Goal: Find specific page/section: Find specific page/section

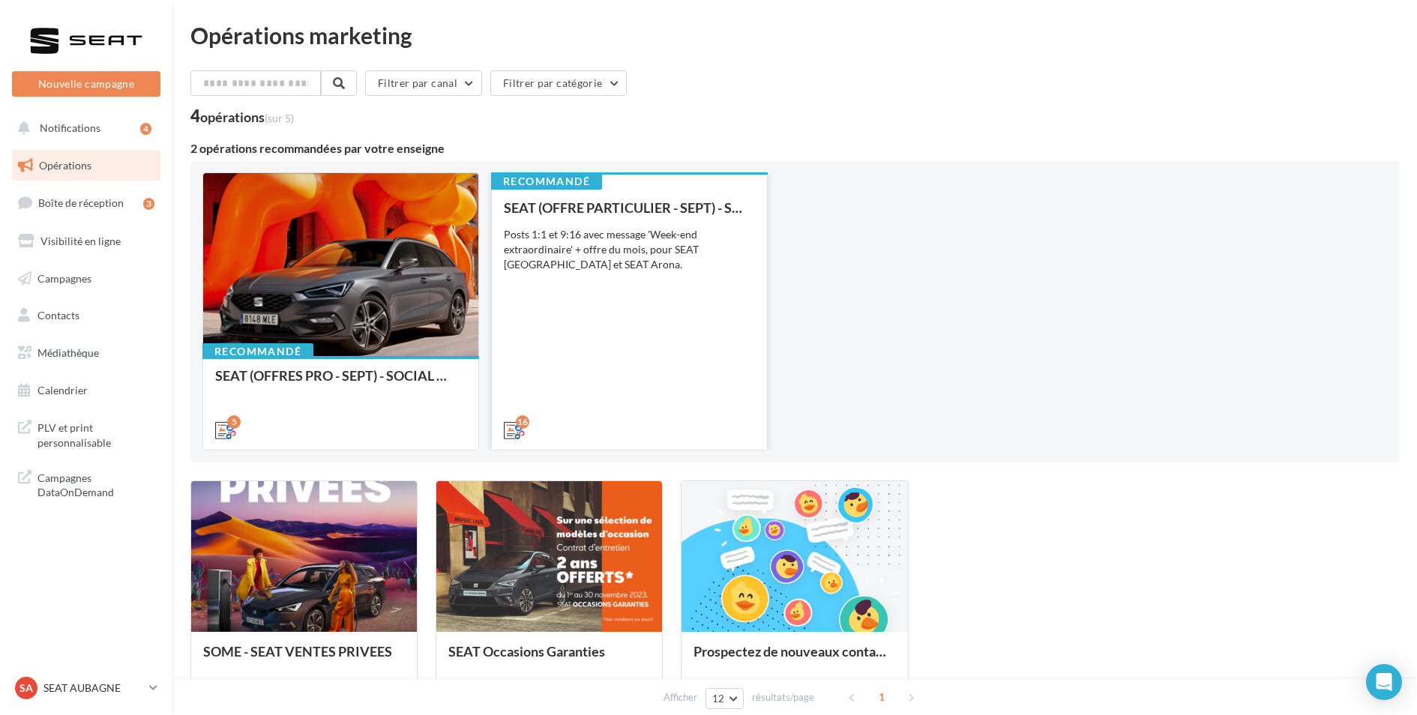
click at [634, 301] on div "SEAT (OFFRE PARTICULIER - SEPT) - SOCIAL MEDIA Posts 1:1 et 9:16 avec message '…" at bounding box center [629, 318] width 251 height 236
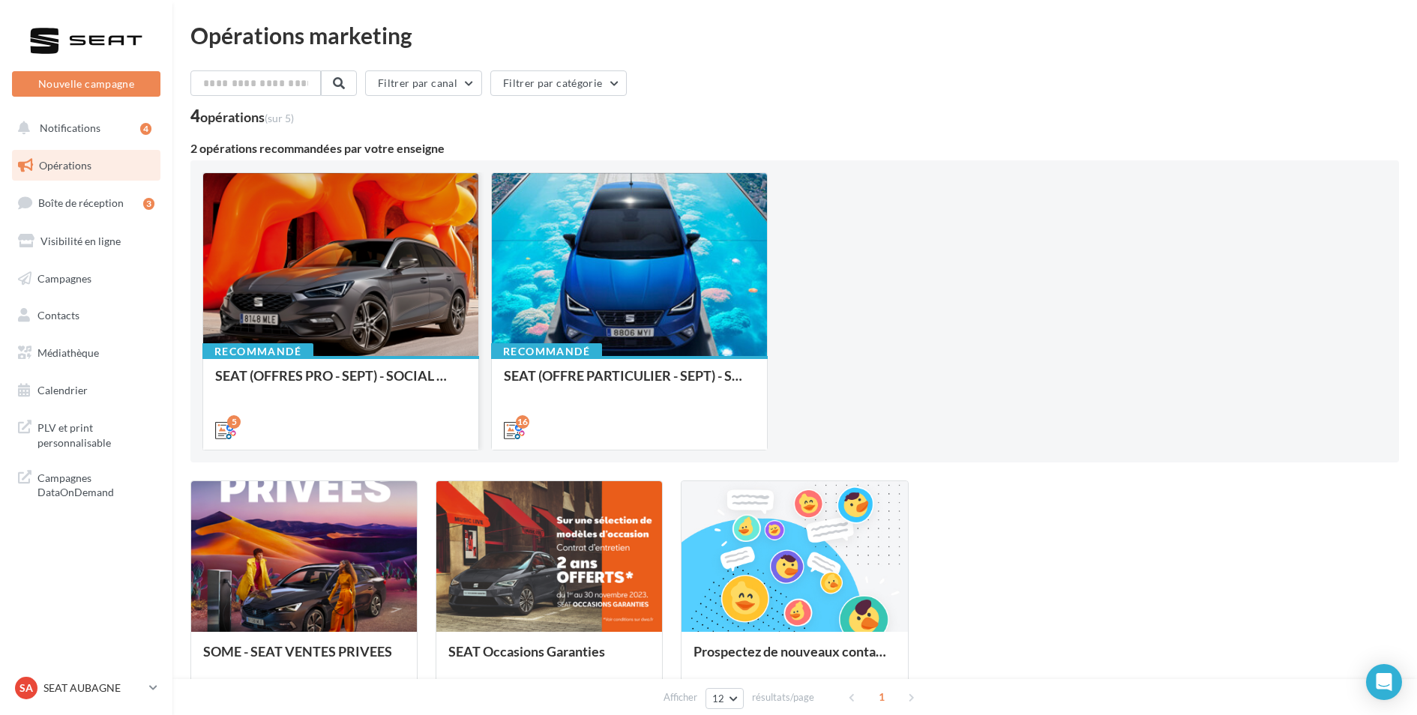
click at [385, 257] on div at bounding box center [340, 265] width 275 height 184
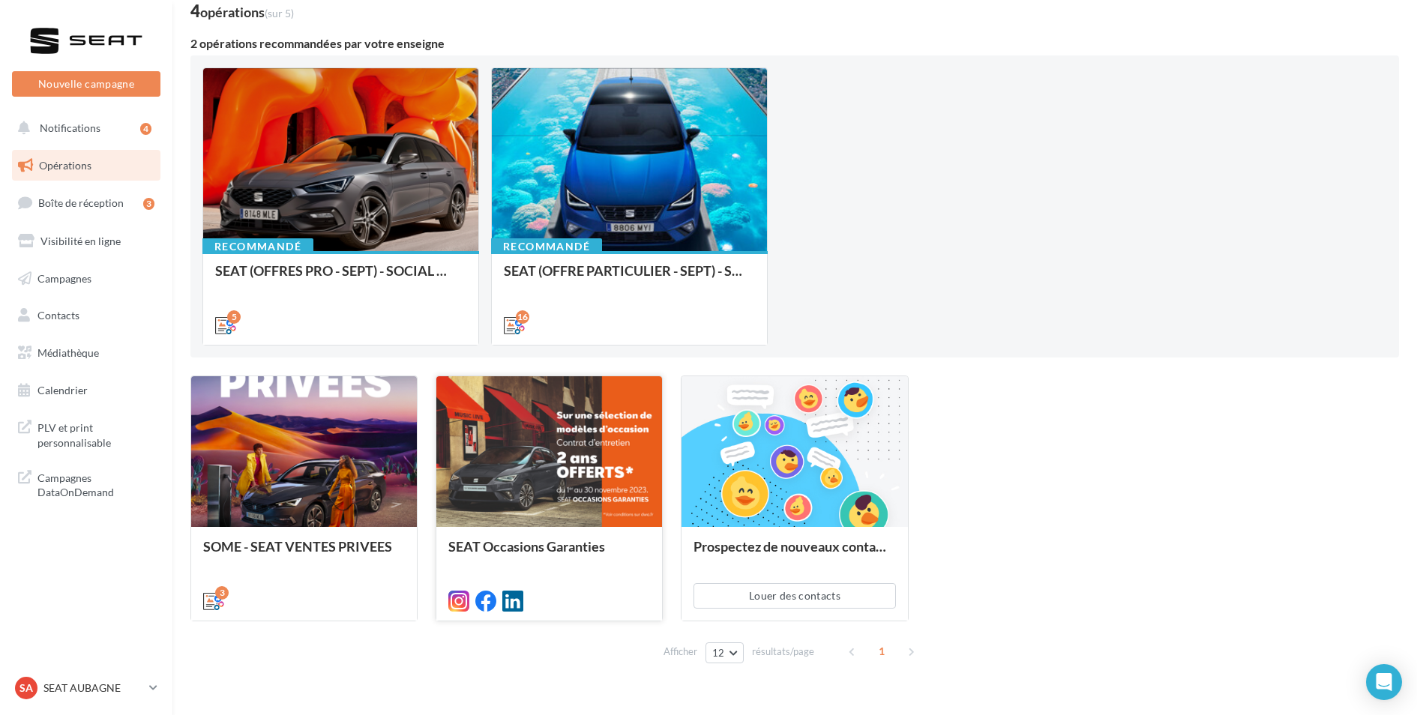
scroll to position [107, 0]
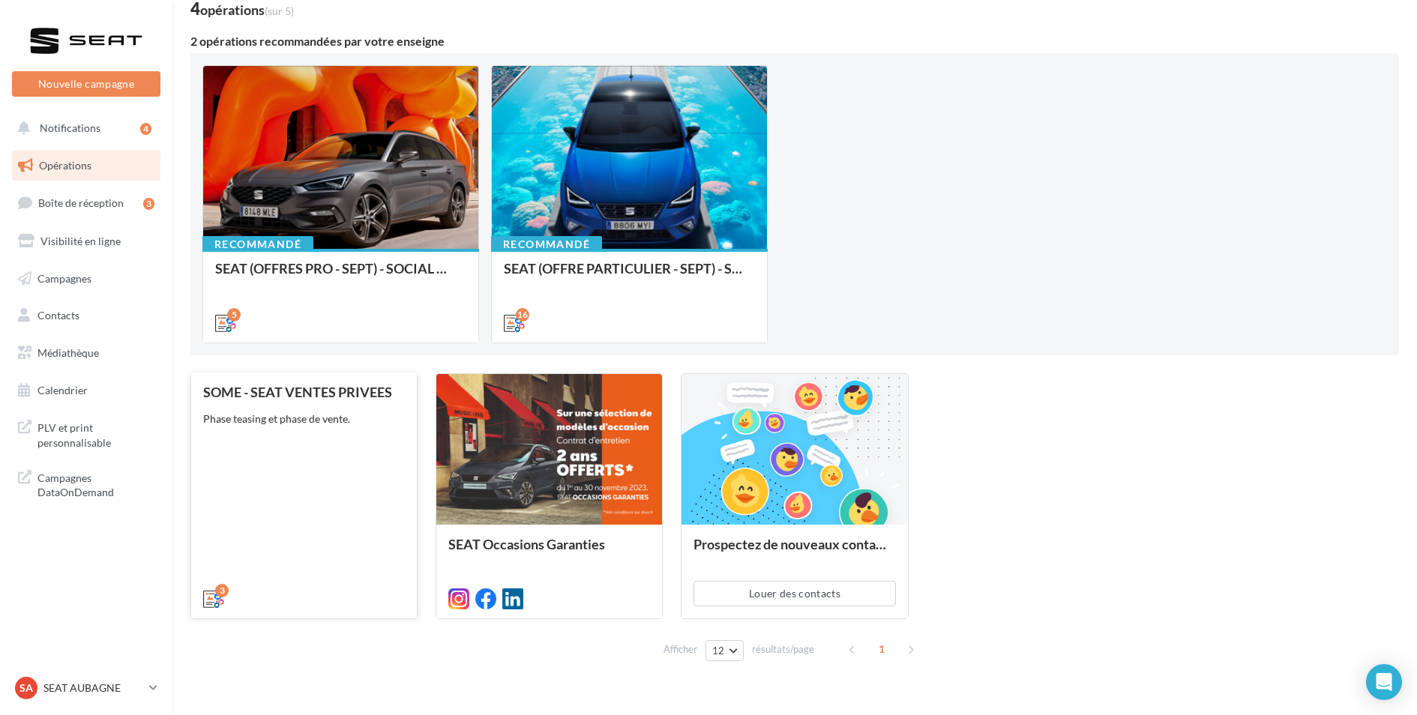
click at [323, 457] on div "SOME - SEAT VENTES PRIVEES Phase teasing et phase de vente." at bounding box center [304, 495] width 202 height 220
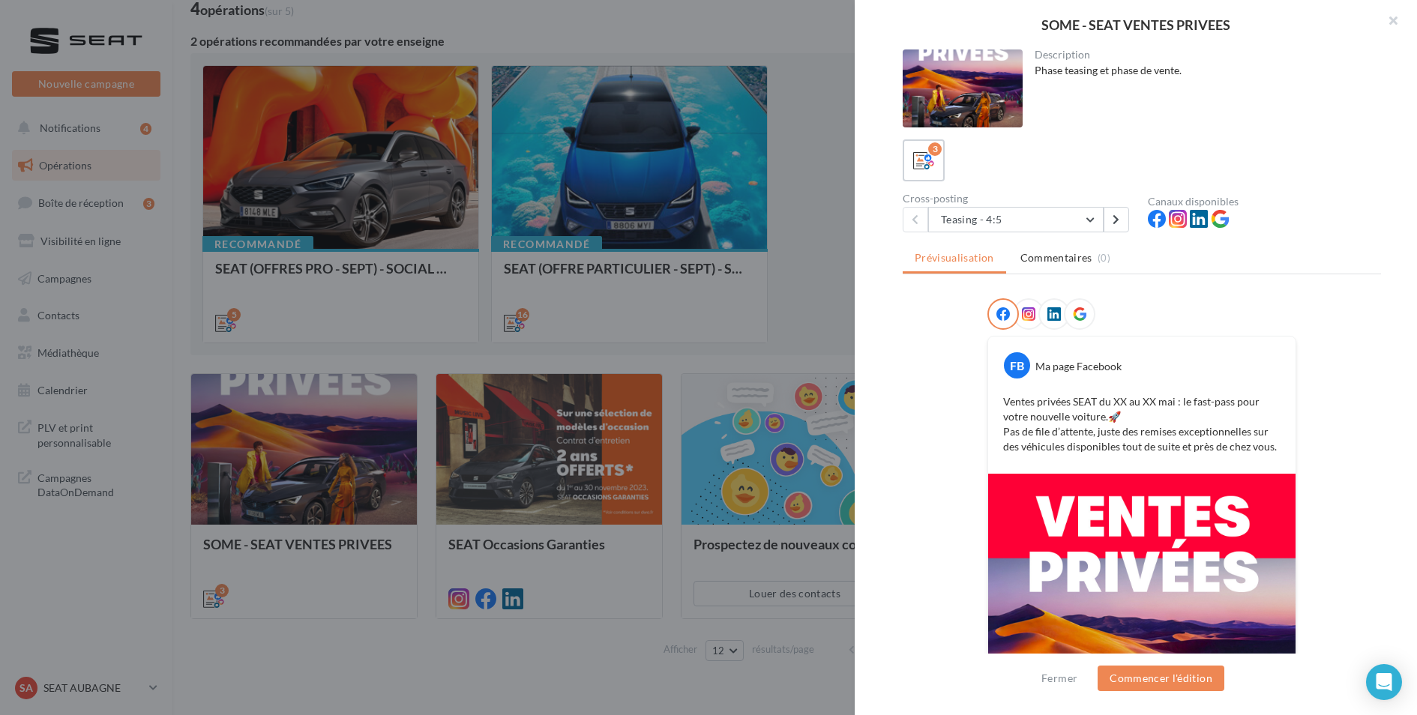
scroll to position [17, 0]
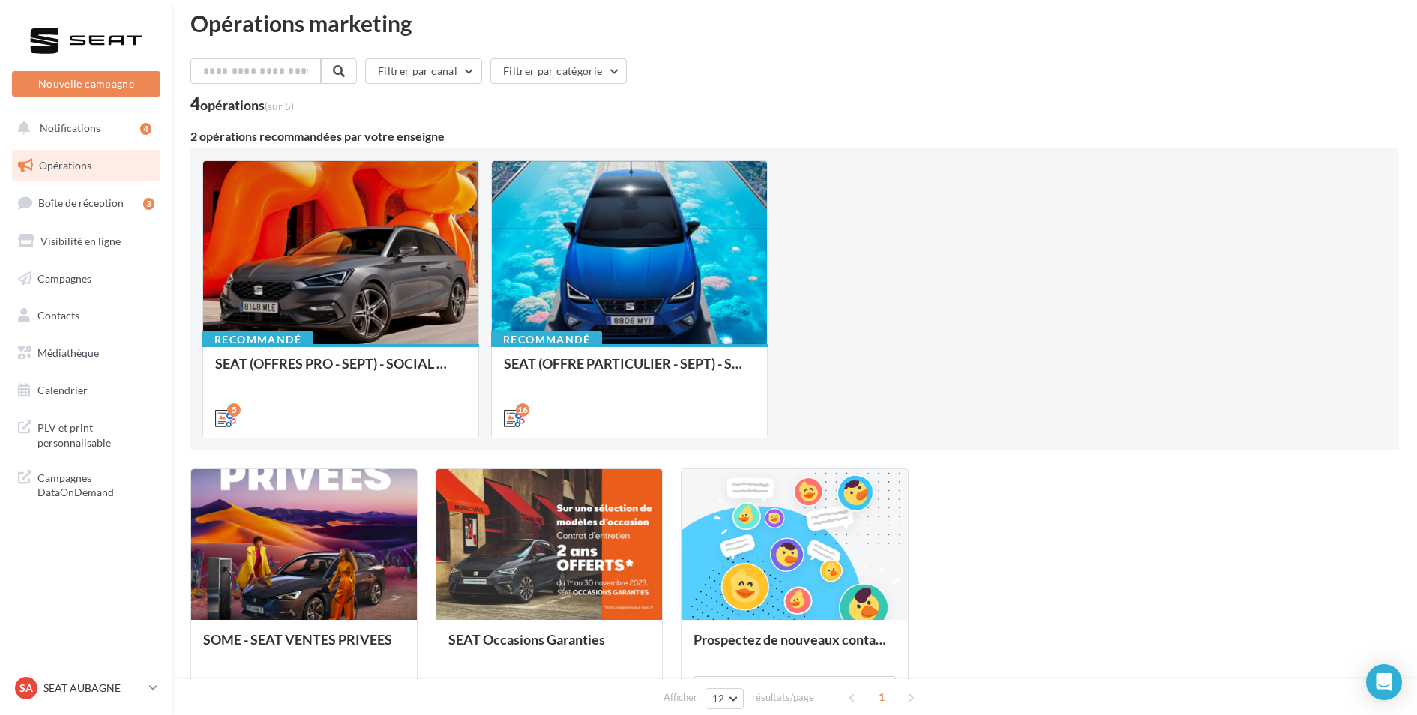
scroll to position [0, 0]
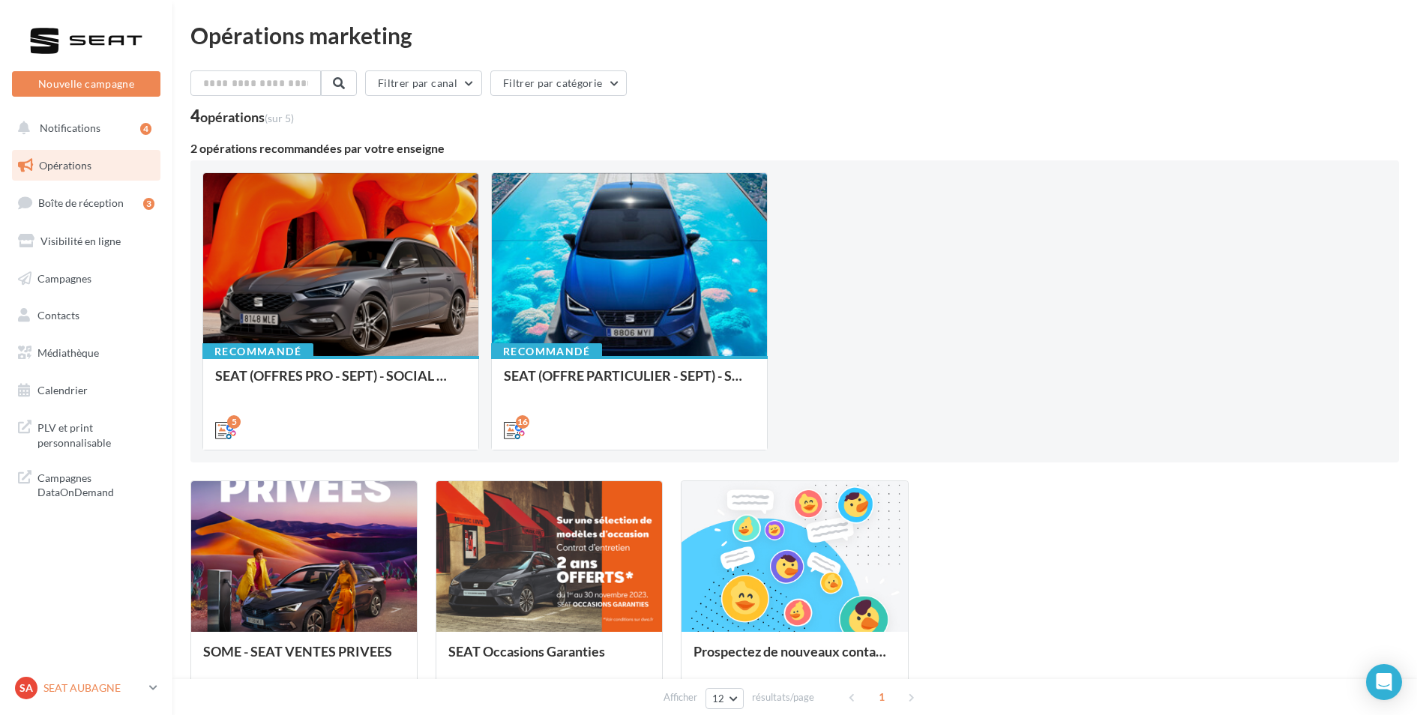
click at [79, 682] on p "SEAT AUBAGNE" at bounding box center [93, 688] width 100 height 15
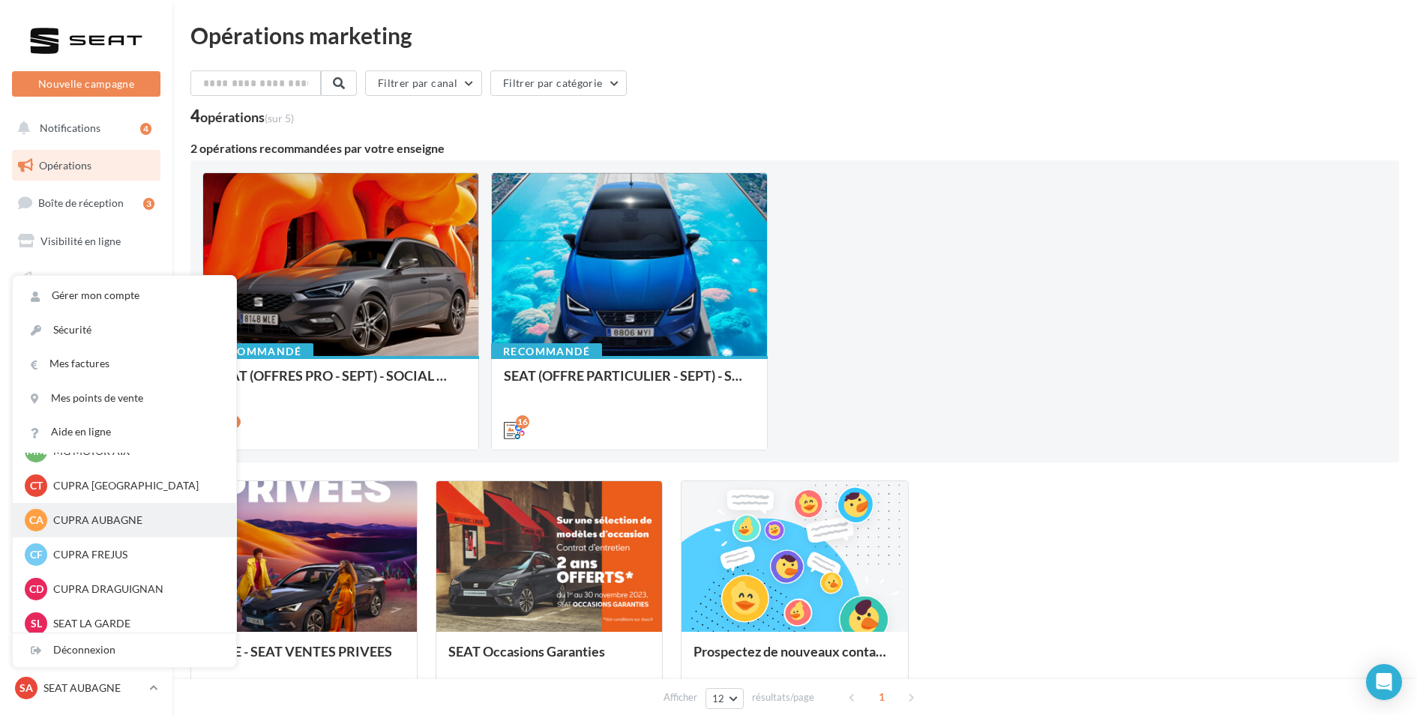
scroll to position [85, 0]
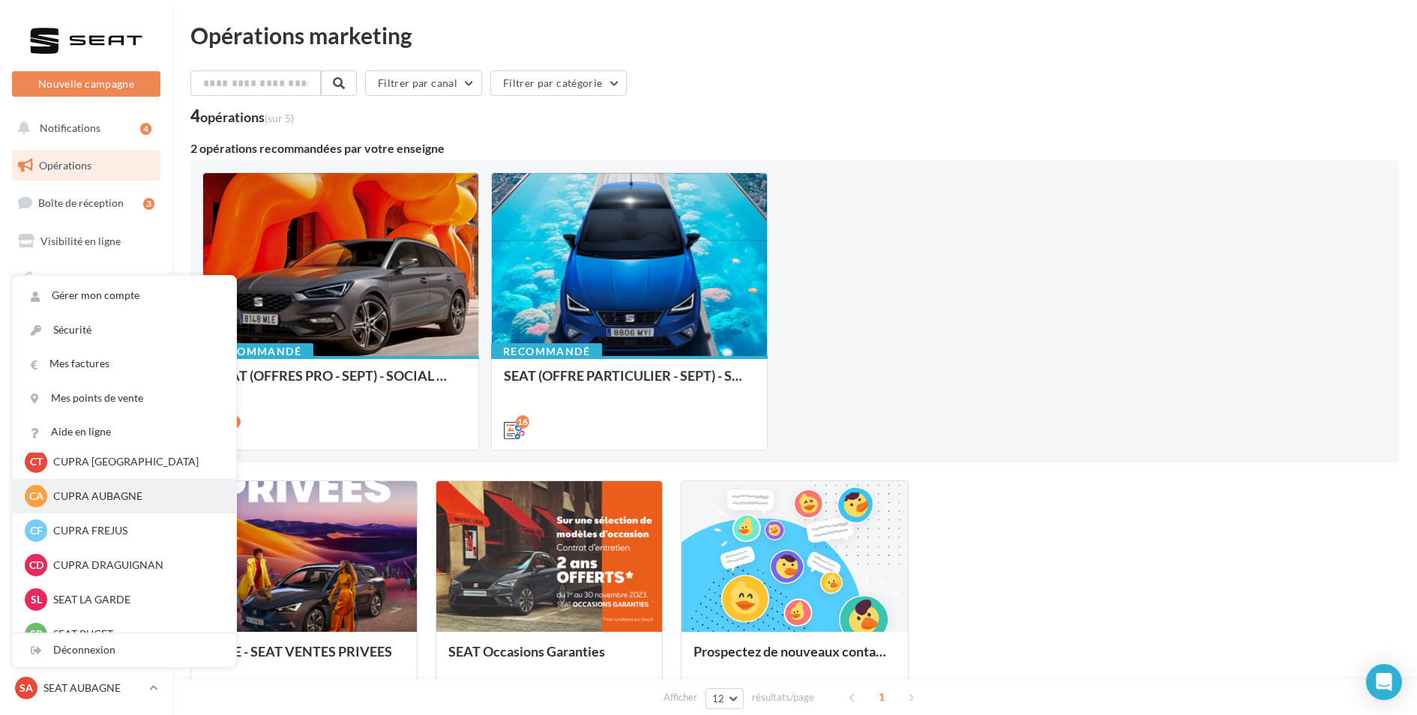
click at [115, 496] on p "CUPRA AUBAGNE" at bounding box center [135, 496] width 165 height 15
click at [39, 504] on div "CA" at bounding box center [36, 496] width 22 height 22
click at [65, 496] on p "CUPRA AUBAGNE" at bounding box center [135, 496] width 165 height 15
